Goal: Task Accomplishment & Management: Use online tool/utility

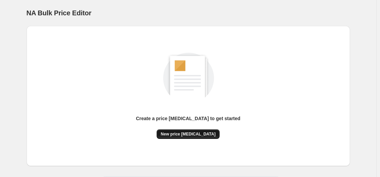
click at [196, 140] on div "Create a price [MEDICAL_DATA] to get started New price [MEDICAL_DATA]" at bounding box center [188, 95] width 313 height 129
click at [197, 135] on span "New price [MEDICAL_DATA]" at bounding box center [188, 133] width 55 height 5
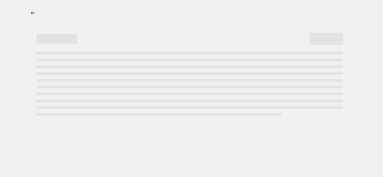
select select "percentage"
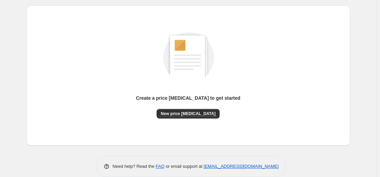
scroll to position [31, 0]
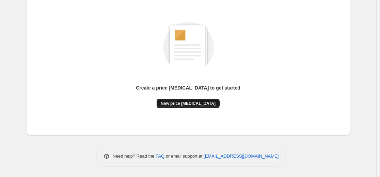
click at [188, 108] on button "New price [MEDICAL_DATA]" at bounding box center [188, 104] width 63 height 10
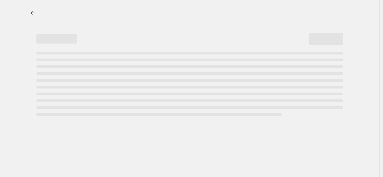
select select "percentage"
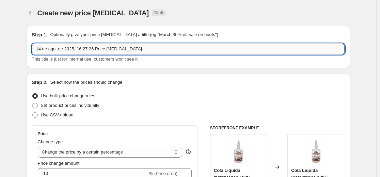
click at [193, 48] on input "14 de ago. de 2025, 16:27:36 Price change job" at bounding box center [188, 49] width 313 height 11
type input "p"
type input "´"
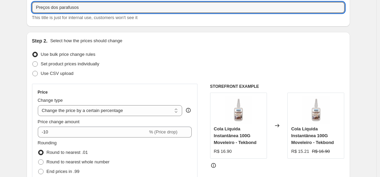
scroll to position [102, 0]
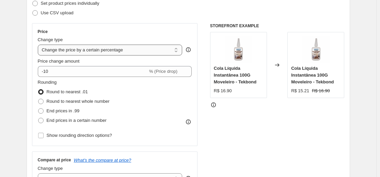
type input "Preços dos parafusos"
click at [120, 55] on select "Change the price to a certain amount Change the price by a certain amount Chang…" at bounding box center [110, 50] width 145 height 11
click at [142, 36] on div "Price Change type Change the price to a certain amount Change the price by a ce…" at bounding box center [115, 84] width 154 height 111
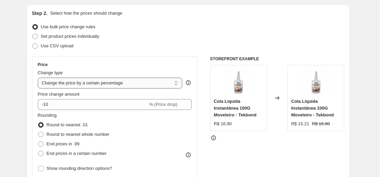
scroll to position [68, 0]
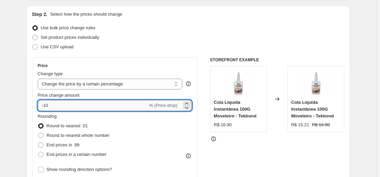
click at [109, 102] on input "-10" at bounding box center [93, 105] width 110 height 11
click at [190, 102] on icon at bounding box center [186, 103] width 7 height 7
click at [188, 104] on icon at bounding box center [186, 103] width 7 height 7
type input "-8"
click at [100, 101] on input "-8" at bounding box center [93, 105] width 110 height 11
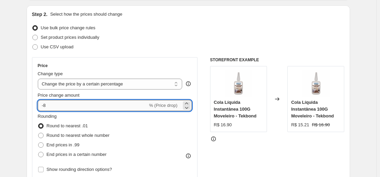
click at [100, 101] on input "-8" at bounding box center [93, 105] width 110 height 11
click at [140, 78] on div "Change type Change the price to a certain amount Change the price by a certain …" at bounding box center [110, 79] width 145 height 19
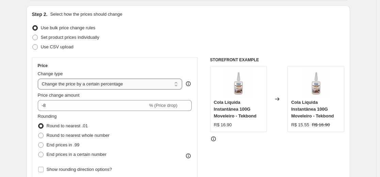
click at [142, 90] on div "Price Change type Change the price to a certain amount Change the price by a ce…" at bounding box center [115, 118] width 154 height 111
click at [137, 88] on select "Change the price to a certain amount Change the price by a certain amount Chang…" at bounding box center [110, 84] width 145 height 11
select select "to"
click at [39, 79] on select "Change the price to a certain amount Change the price by a certain amount Chang…" at bounding box center [110, 84] width 145 height 11
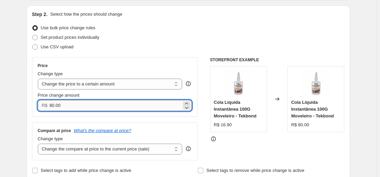
click at [127, 104] on input "80.00" at bounding box center [115, 105] width 132 height 11
click at [186, 105] on icon at bounding box center [186, 107] width 7 height 7
click at [188, 109] on icon at bounding box center [186, 107] width 7 height 7
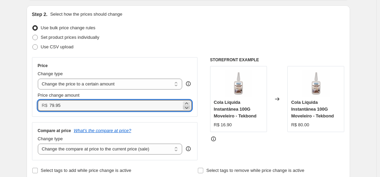
click at [188, 109] on icon at bounding box center [186, 107] width 7 height 7
click at [186, 103] on icon at bounding box center [186, 103] width 7 height 7
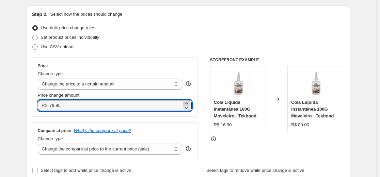
click at [186, 103] on icon at bounding box center [186, 103] width 7 height 7
type input "79.99"
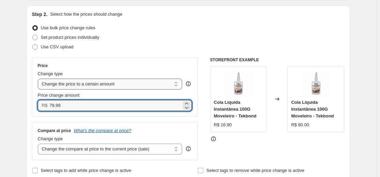
click at [160, 83] on select "Change the price to a certain amount Change the price by a certain amount Chang…" at bounding box center [110, 84] width 145 height 11
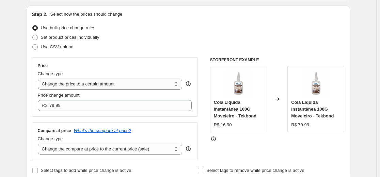
select select "bcap"
click at [39, 79] on select "Change the price to a certain amount Change the price by a certain amount Chang…" at bounding box center [110, 84] width 145 height 11
type input "-12.00"
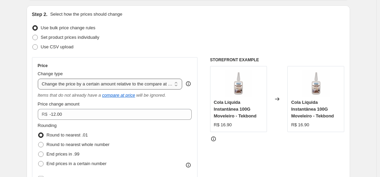
click at [156, 84] on select "Change the price to a certain amount Change the price by a certain amount Chang…" at bounding box center [110, 84] width 145 height 11
select select "to"
click at [39, 79] on select "Change the price to a certain amount Change the price by a certain amount Chang…" at bounding box center [110, 84] width 145 height 11
type input "80.00"
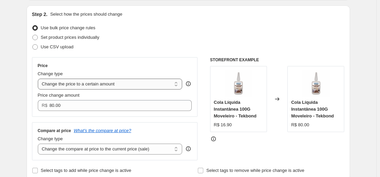
click at [138, 84] on select "Change the price to a certain amount Change the price by a certain amount Chang…" at bounding box center [110, 84] width 145 height 11
select select "percentage"
click at [39, 79] on select "Change the price to a certain amount Change the price by a certain amount Chang…" at bounding box center [110, 84] width 145 height 11
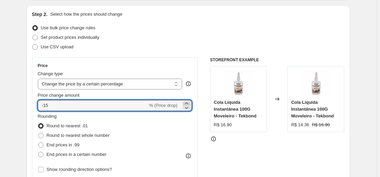
click at [185, 103] on icon at bounding box center [186, 103] width 7 height 7
click at [186, 104] on icon at bounding box center [186, 103] width 7 height 7
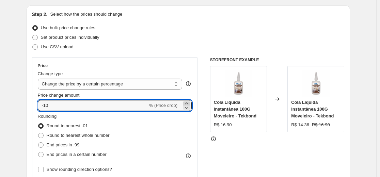
click at [186, 104] on icon at bounding box center [186, 103] width 7 height 7
click at [187, 104] on icon at bounding box center [186, 103] width 7 height 7
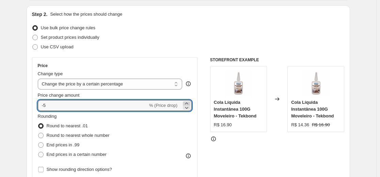
click at [187, 104] on icon at bounding box center [186, 103] width 7 height 7
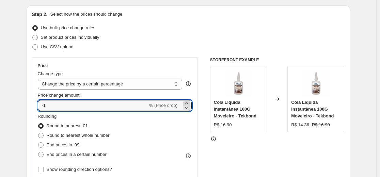
type input "0"
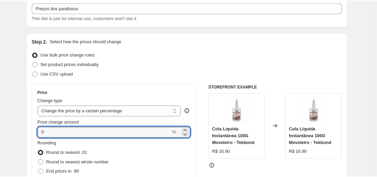
scroll to position [0, 0]
